Goal: Find specific page/section: Find specific page/section

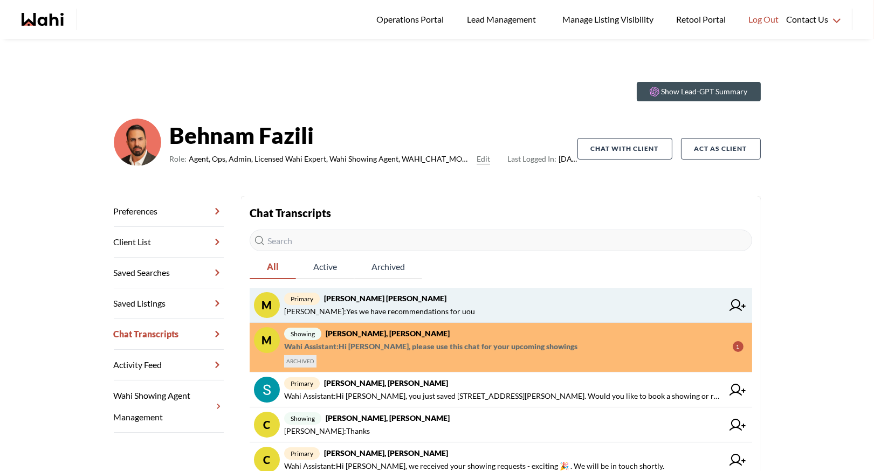
click at [381, 303] on span "primary Muhammad Ali Zaheer, Behnam" at bounding box center [503, 298] width 439 height 13
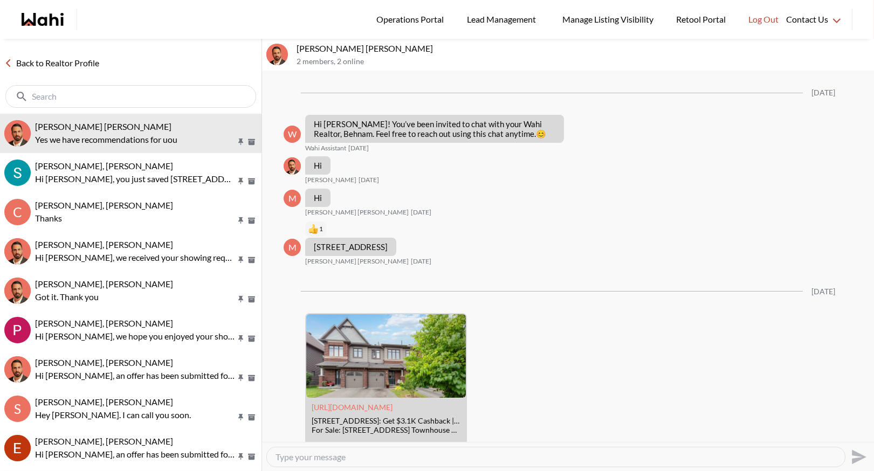
scroll to position [968, 0]
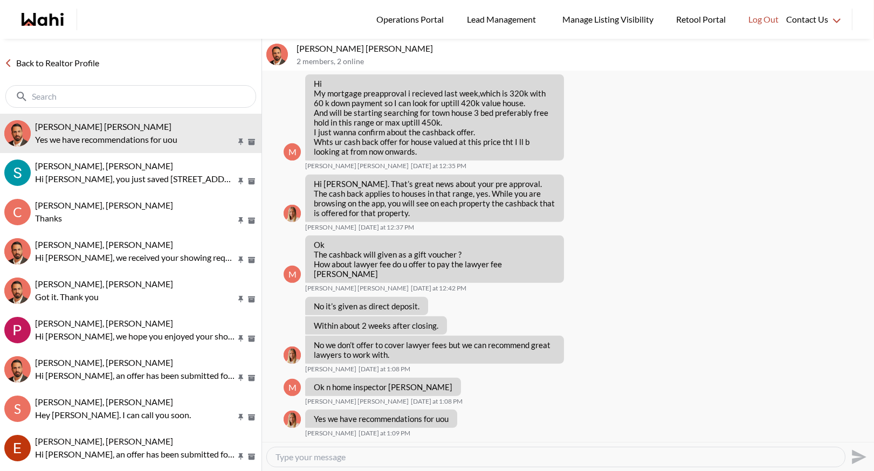
click at [72, 66] on link "Back to Realtor Profile" at bounding box center [52, 63] width 104 height 14
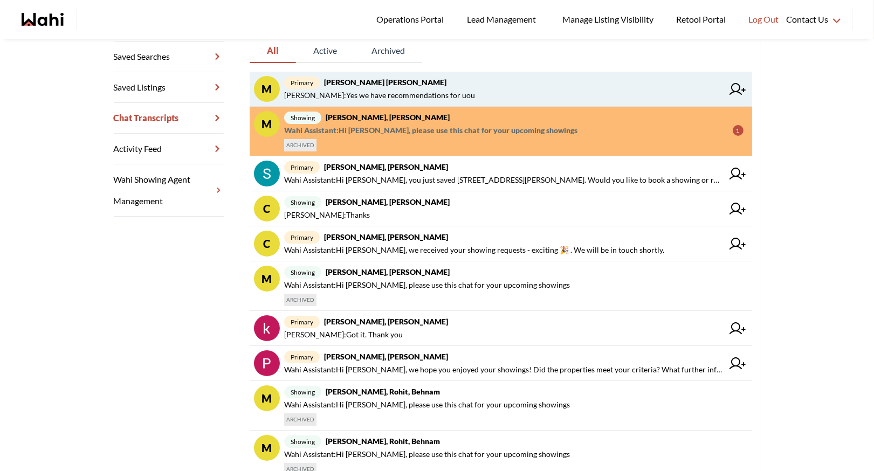
scroll to position [219, 0]
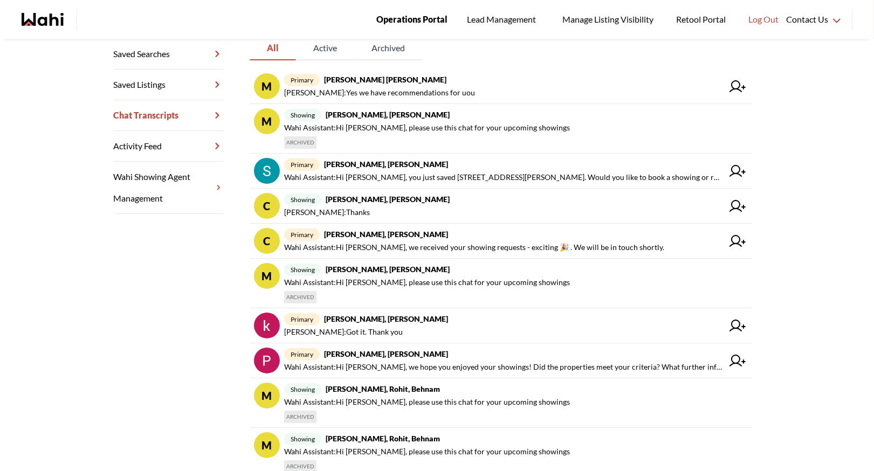
click at [415, 15] on span "Operations Portal" at bounding box center [411, 19] width 71 height 14
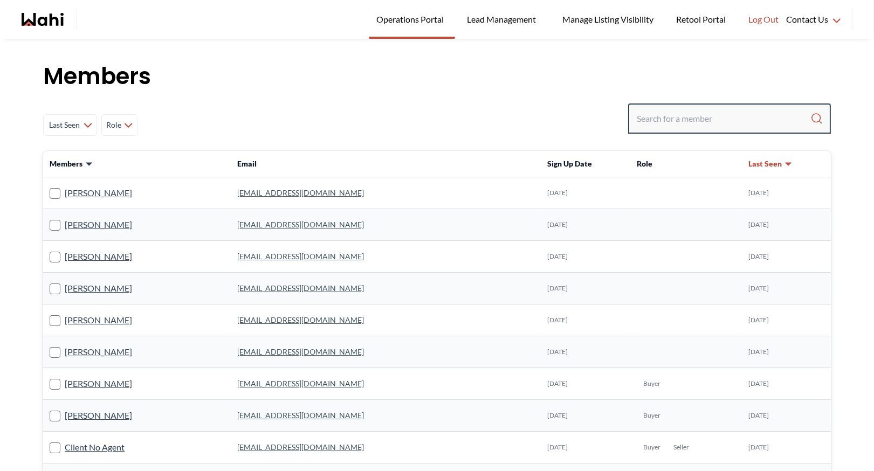
click at [677, 122] on input "Search input" at bounding box center [724, 118] width 174 height 19
type input "ryckman"
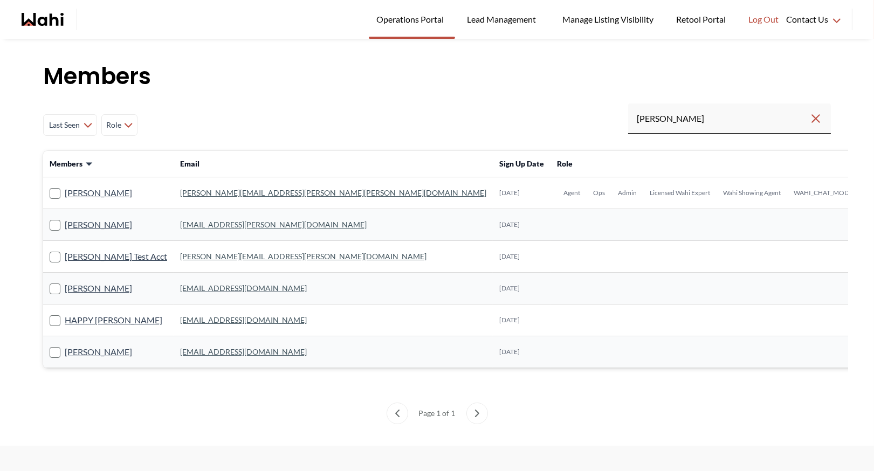
click at [213, 193] on link "michelle.williams@wahi.com" at bounding box center [333, 192] width 306 height 9
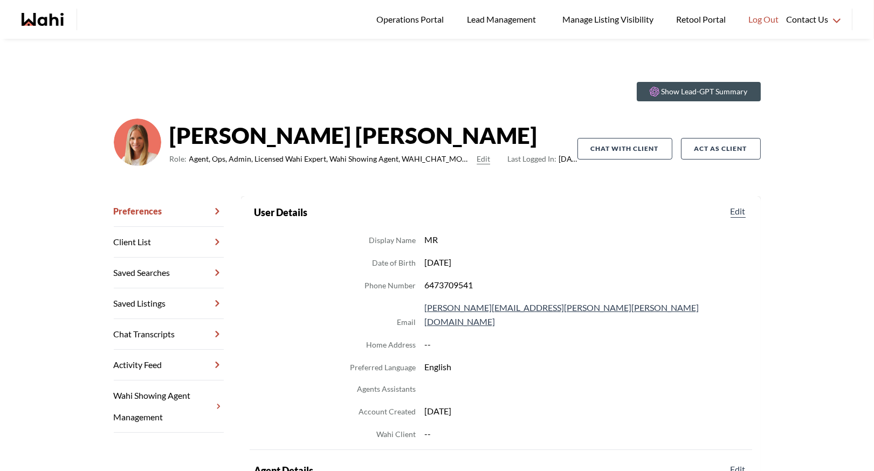
click at [164, 330] on link "Chat Transcripts" at bounding box center [169, 334] width 110 height 31
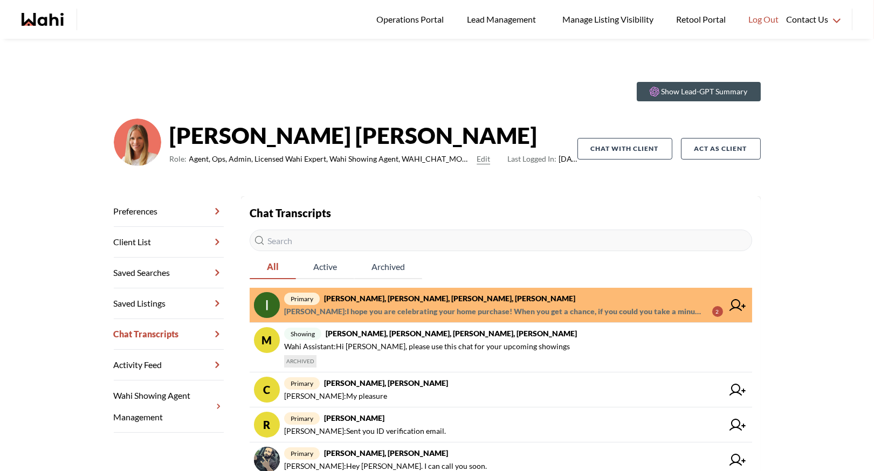
click at [379, 305] on span "primary Irina Krasyuk, Kseniya Krasyuk, Michelle, Faraz" at bounding box center [503, 298] width 439 height 13
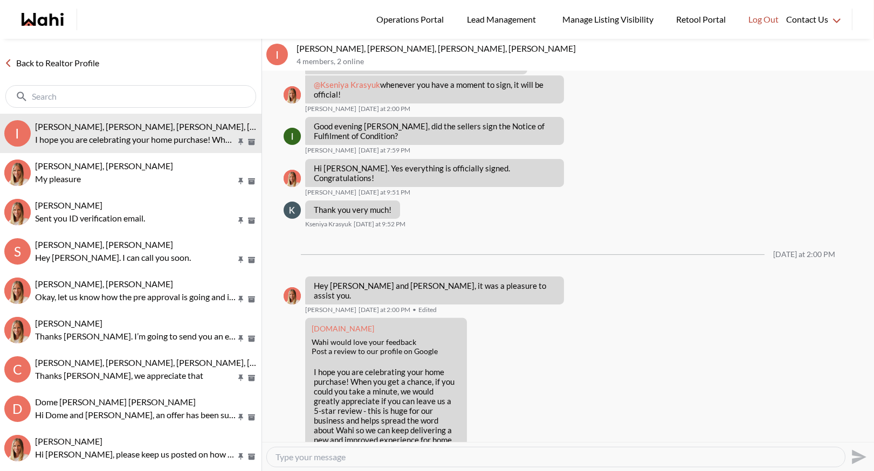
click at [54, 61] on link "Back to Realtor Profile" at bounding box center [52, 63] width 104 height 14
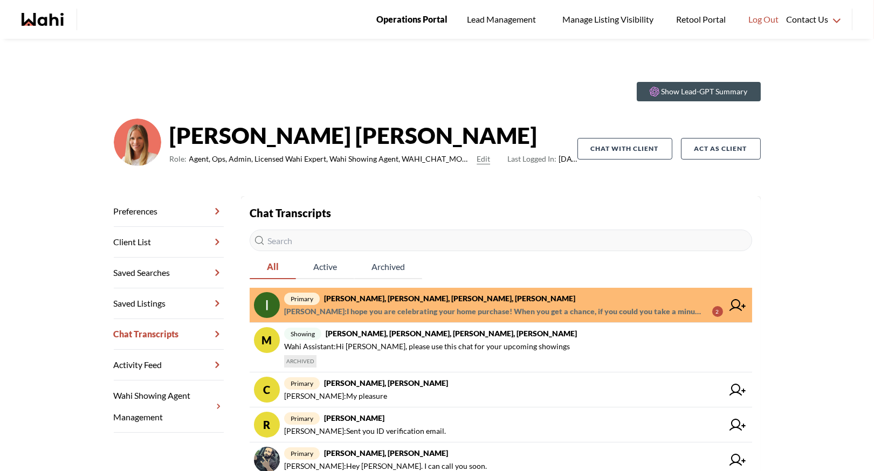
click at [404, 17] on span "Operations Portal" at bounding box center [411, 19] width 71 height 14
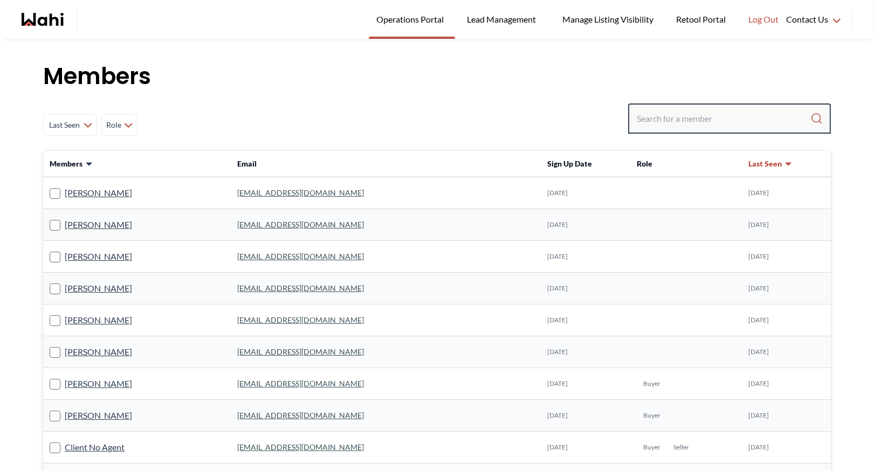
click at [697, 115] on input "Search input" at bounding box center [724, 118] width 174 height 19
type input "faraz"
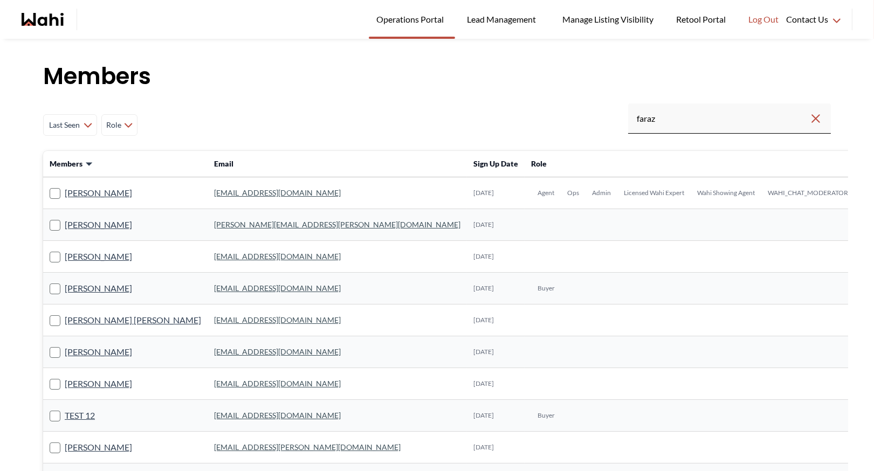
click at [225, 192] on link "faraz.azam@wahi.com" at bounding box center [277, 192] width 127 height 9
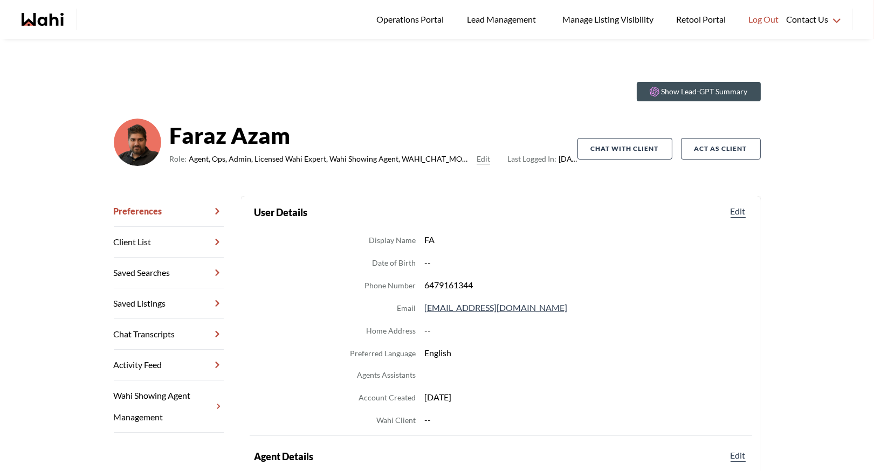
click at [161, 336] on link "Chat Transcripts" at bounding box center [169, 334] width 110 height 31
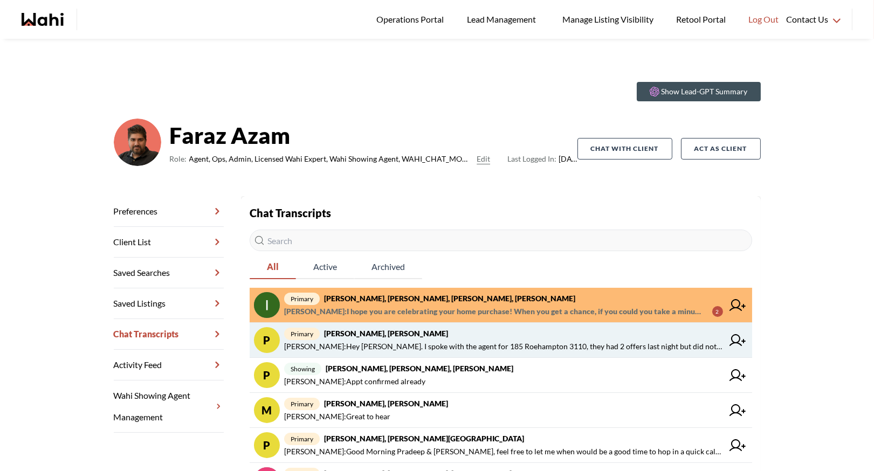
click at [395, 341] on span "Michelle Ryckman : Hey Pradip. I spoke with the agent for 185 Roehampton 3110, …" at bounding box center [503, 346] width 439 height 13
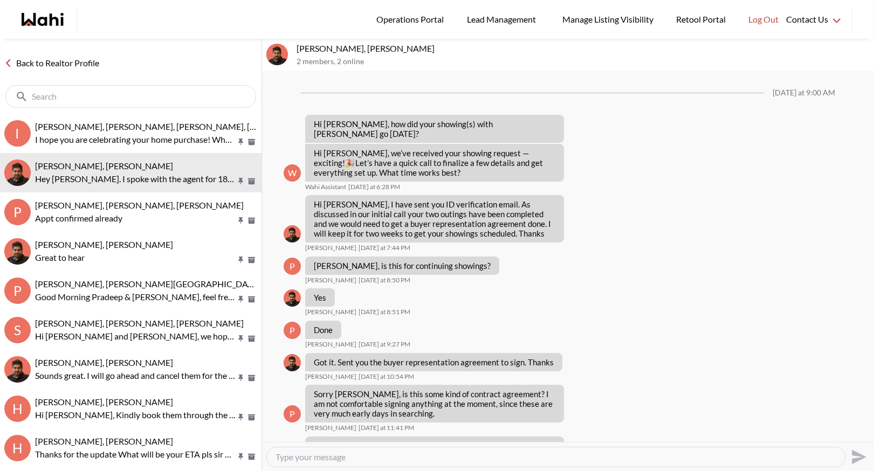
scroll to position [1016, 0]
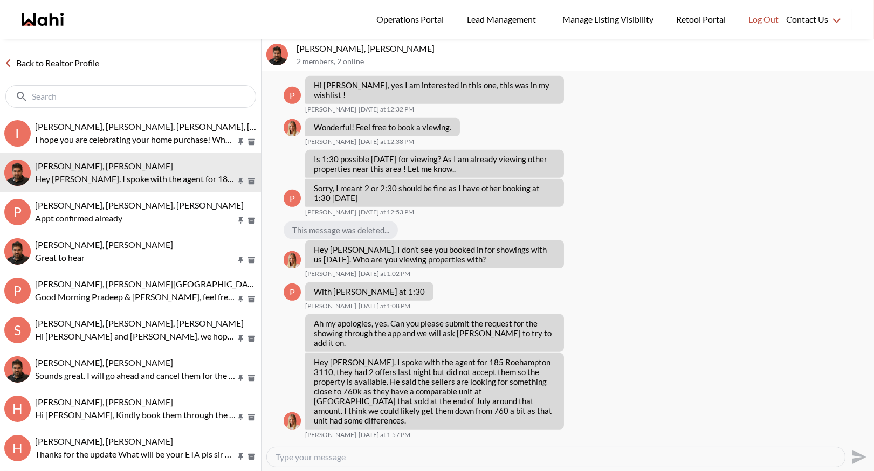
click at [63, 60] on link "Back to Realtor Profile" at bounding box center [52, 63] width 104 height 14
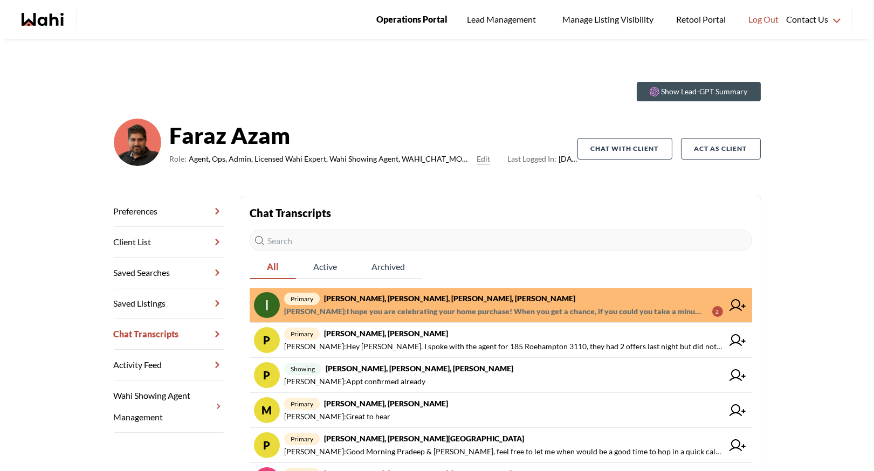
click at [424, 12] on link "Operations Portal" at bounding box center [412, 19] width 86 height 39
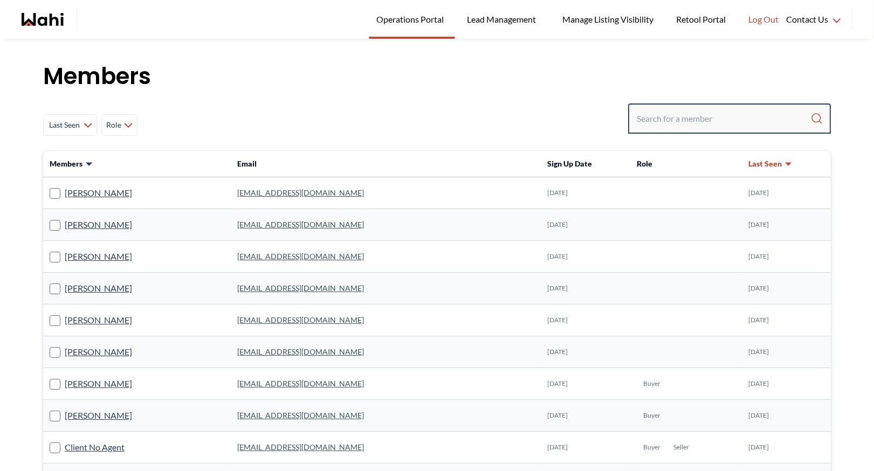
click at [714, 119] on input "Search input" at bounding box center [724, 118] width 174 height 19
click at [670, 117] on input "Search input" at bounding box center [724, 118] width 174 height 19
type input "behn"
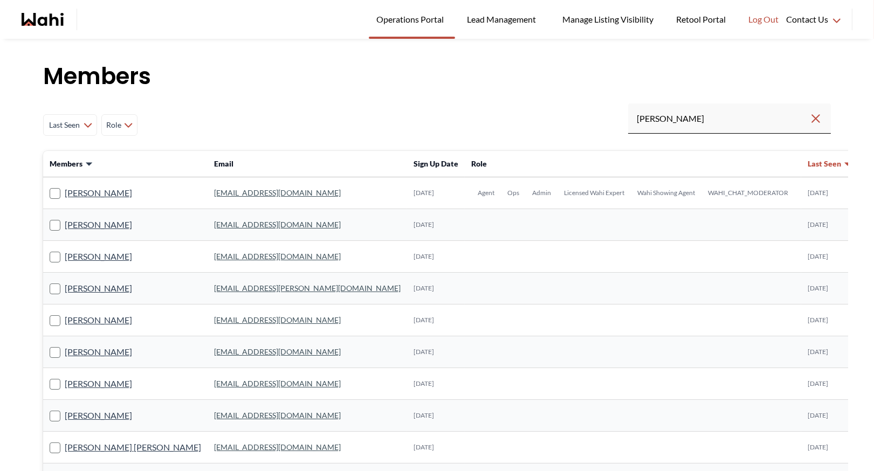
click at [219, 194] on link "behnam.fazili@wahi.com" at bounding box center [277, 192] width 127 height 9
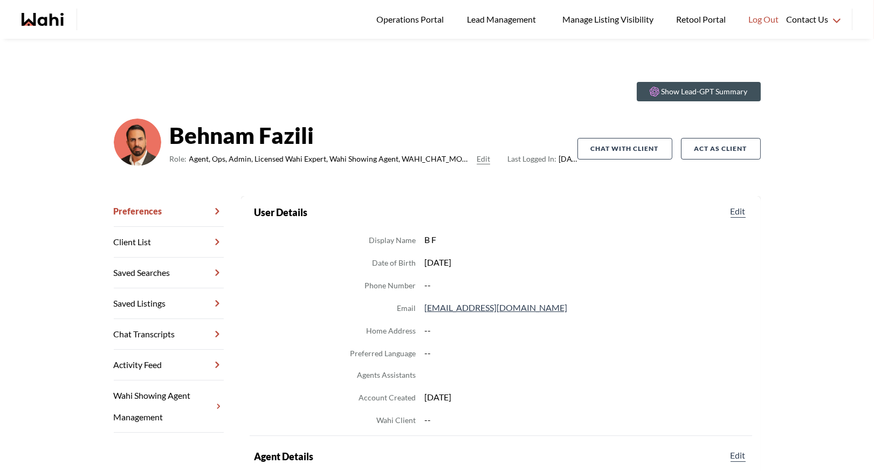
click at [178, 335] on link "Chat Transcripts" at bounding box center [169, 334] width 110 height 31
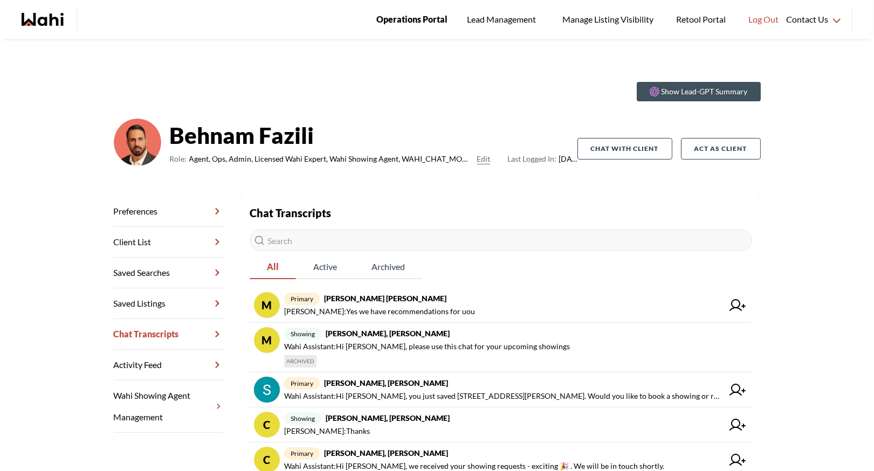
click at [423, 12] on link "Operations Portal" at bounding box center [412, 19] width 86 height 39
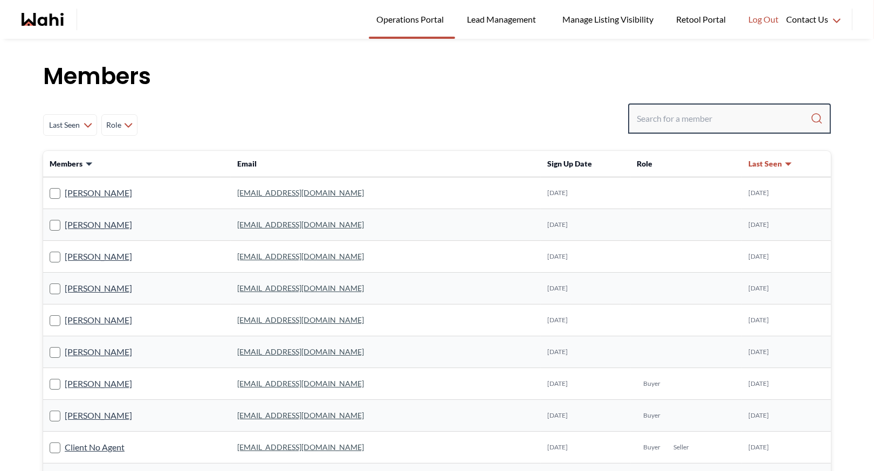
click at [685, 111] on input "Search input" at bounding box center [724, 118] width 174 height 19
type input "faraz"
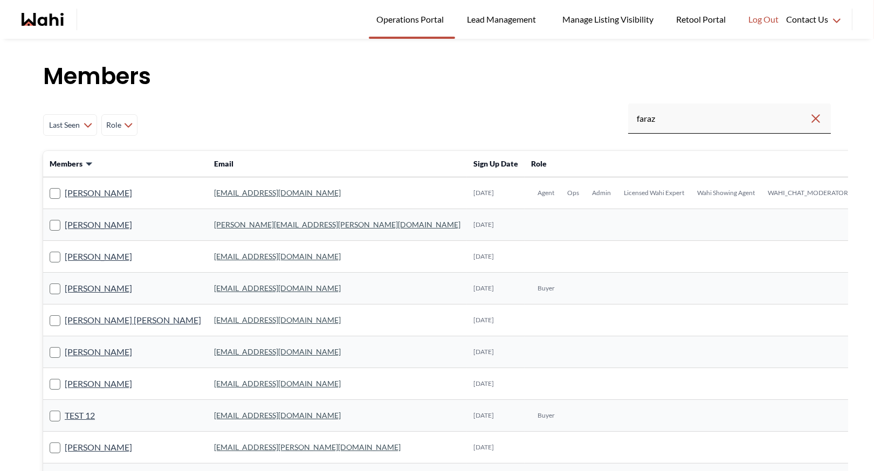
click at [226, 192] on link "[EMAIL_ADDRESS][DOMAIN_NAME]" at bounding box center [277, 192] width 127 height 9
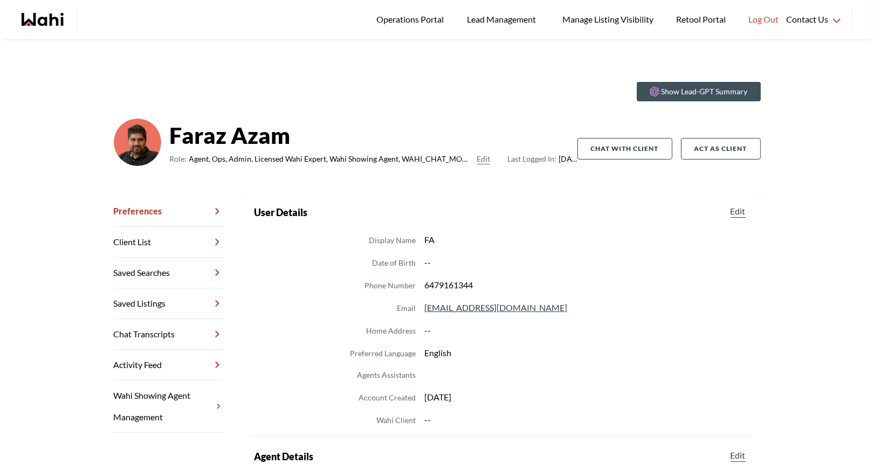
click at [159, 330] on link "Chat Transcripts" at bounding box center [169, 334] width 110 height 31
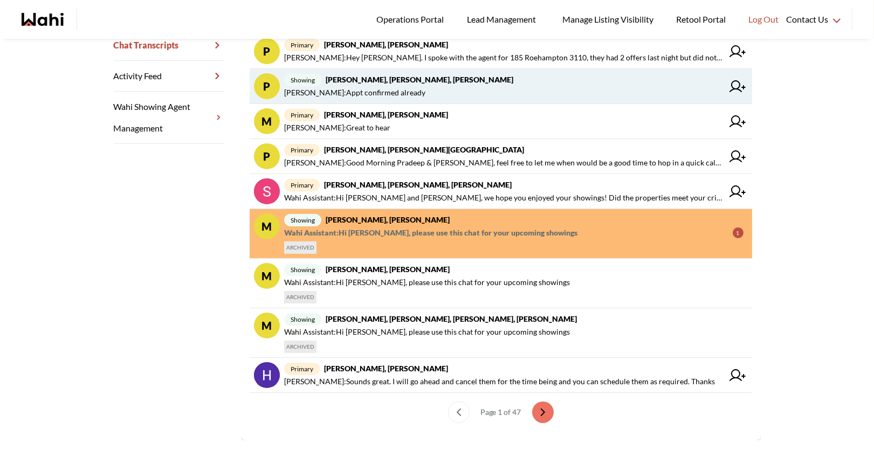
scroll to position [290, 0]
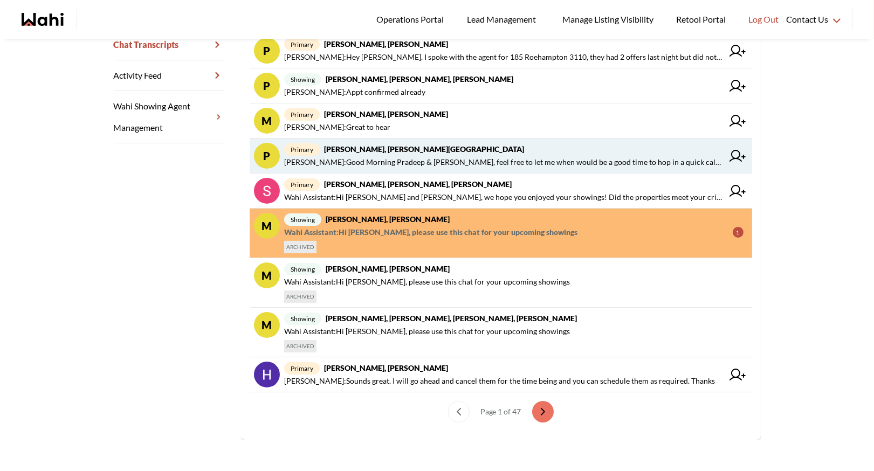
click at [426, 149] on strong "Pradeep Pradhan, Shilpa Pradhan, Faraz" at bounding box center [424, 148] width 200 height 9
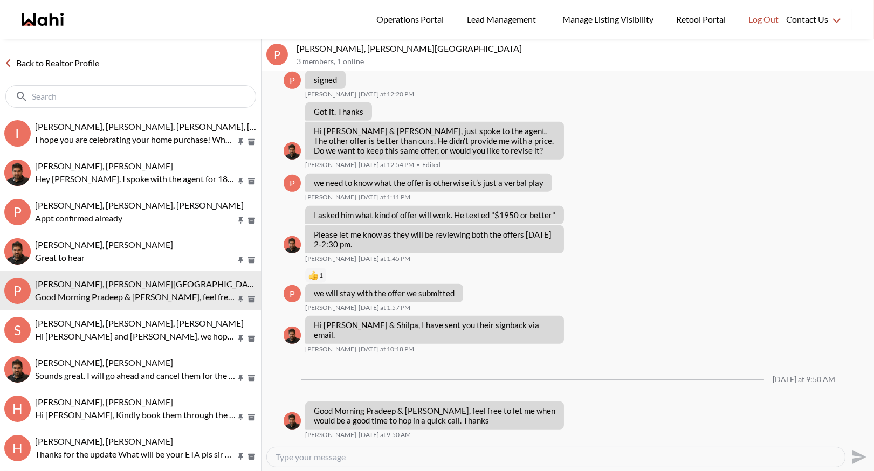
scroll to position [1104, 0]
click at [70, 62] on link "Back to Realtor Profile" at bounding box center [52, 63] width 104 height 14
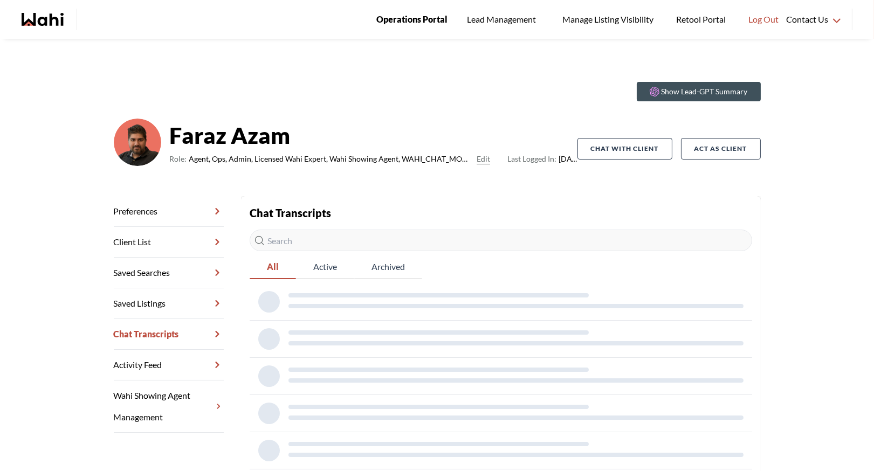
click at [419, 20] on span "Operations Portal" at bounding box center [411, 19] width 71 height 14
